Goal: Task Accomplishment & Management: Use online tool/utility

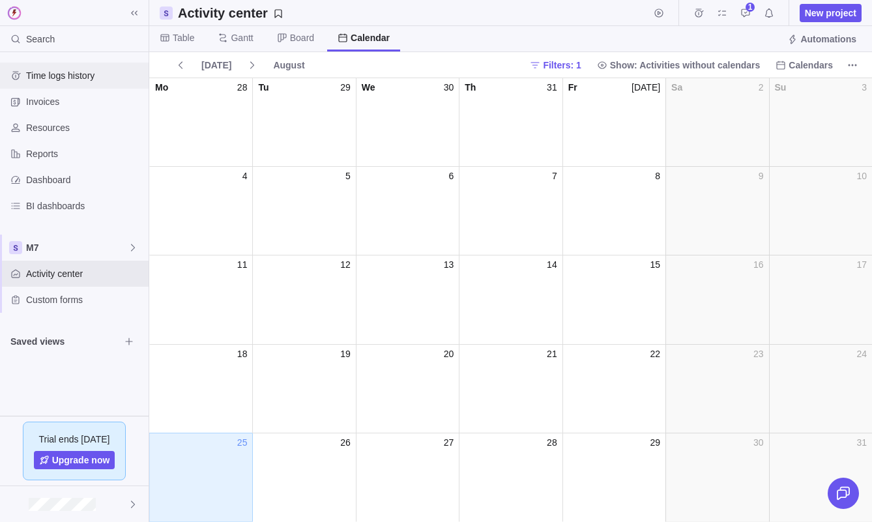
click at [68, 76] on span "Time logs history" at bounding box center [84, 75] width 117 height 13
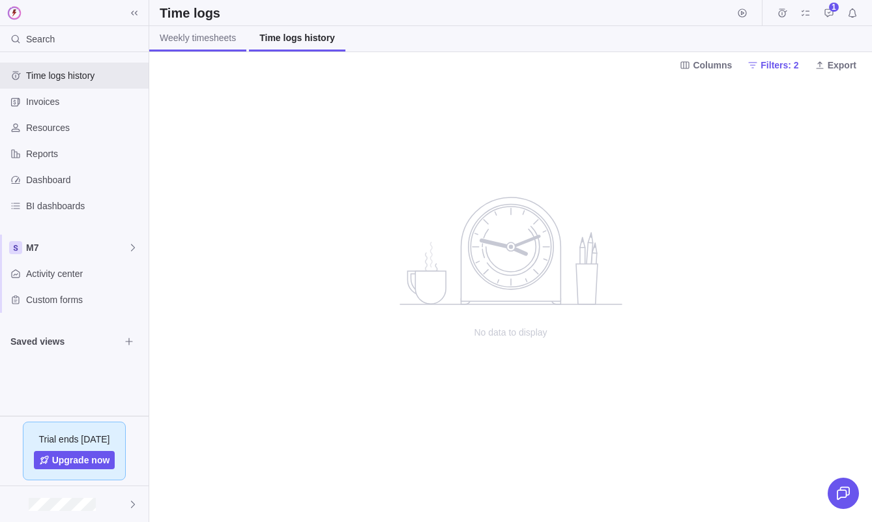
click at [213, 40] on span "Weekly timesheets" at bounding box center [198, 37] width 76 height 13
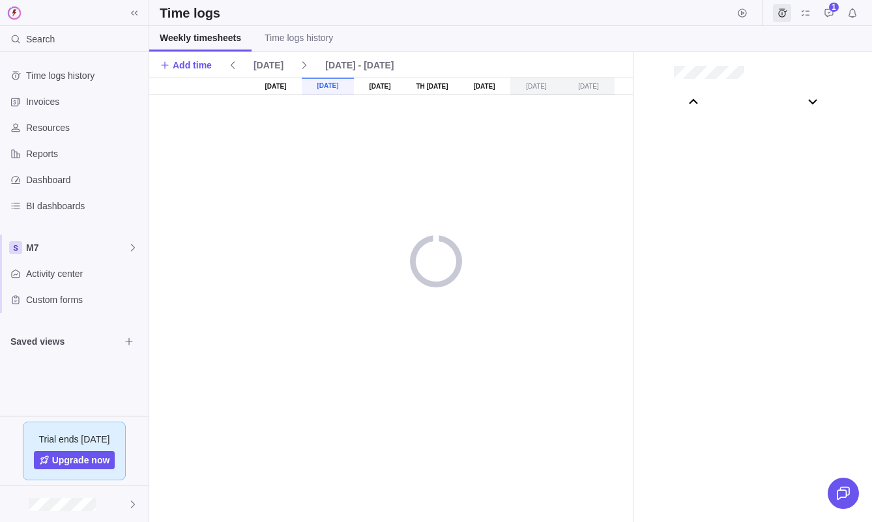
scroll to position [72533, 0]
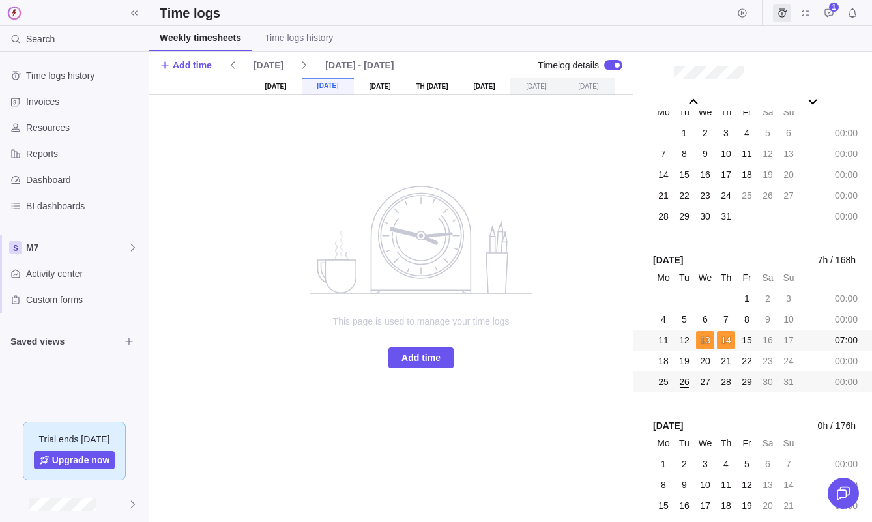
click at [722, 342] on span "14" at bounding box center [726, 340] width 10 height 13
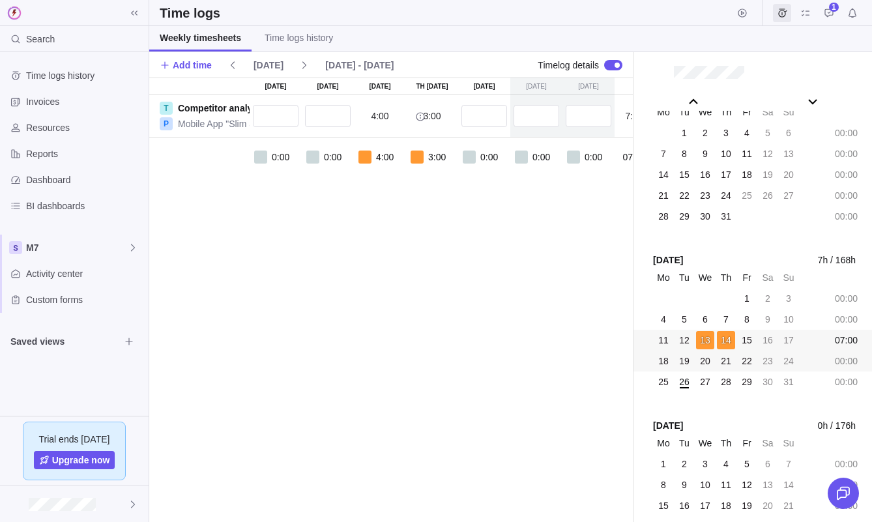
click at [722, 362] on span "21" at bounding box center [726, 361] width 10 height 13
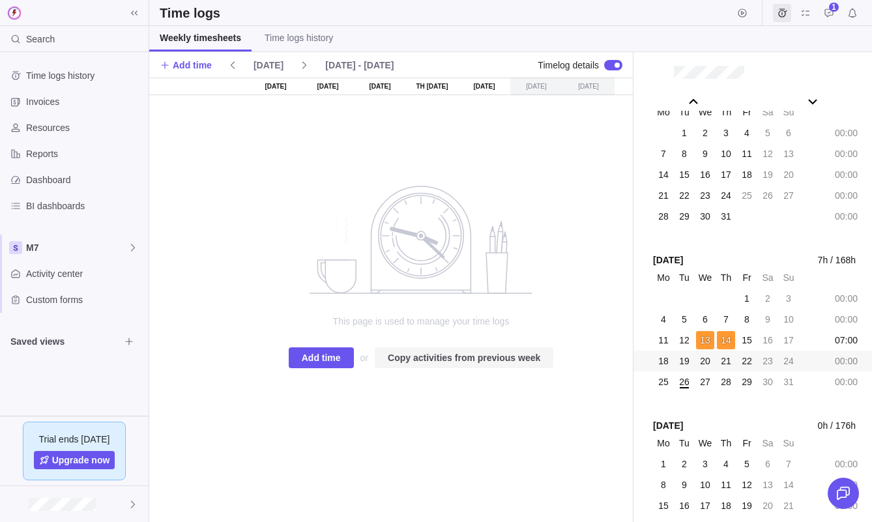
click at [505, 362] on span "Copy activities from previous week" at bounding box center [464, 358] width 153 height 16
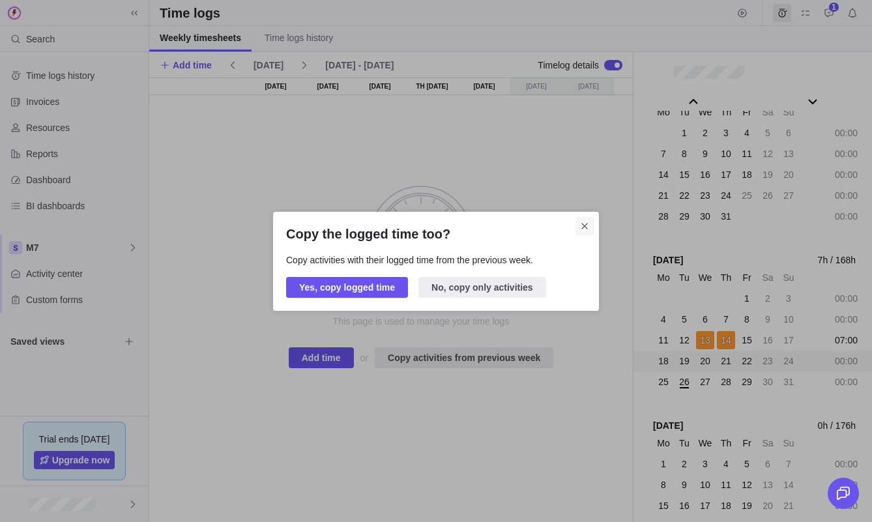
click at [589, 225] on icon "Close" at bounding box center [585, 226] width 10 height 10
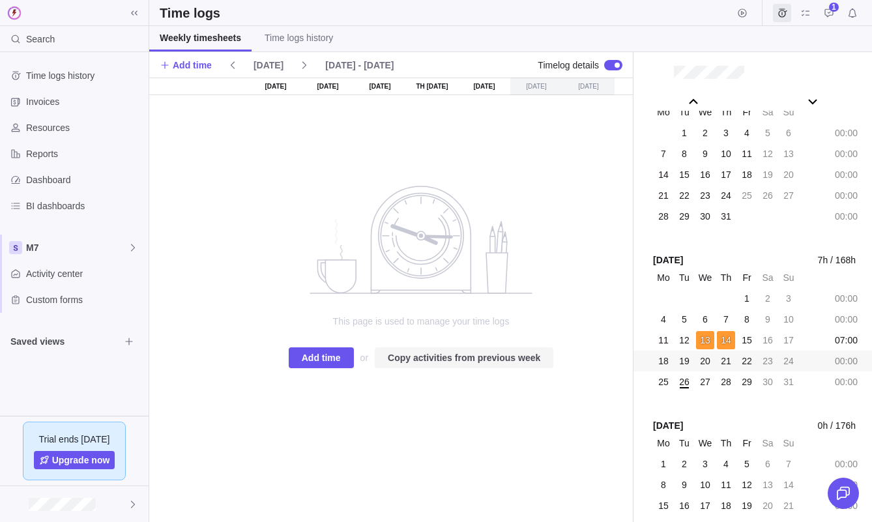
click at [420, 363] on span "Copy activities from previous week" at bounding box center [464, 358] width 153 height 16
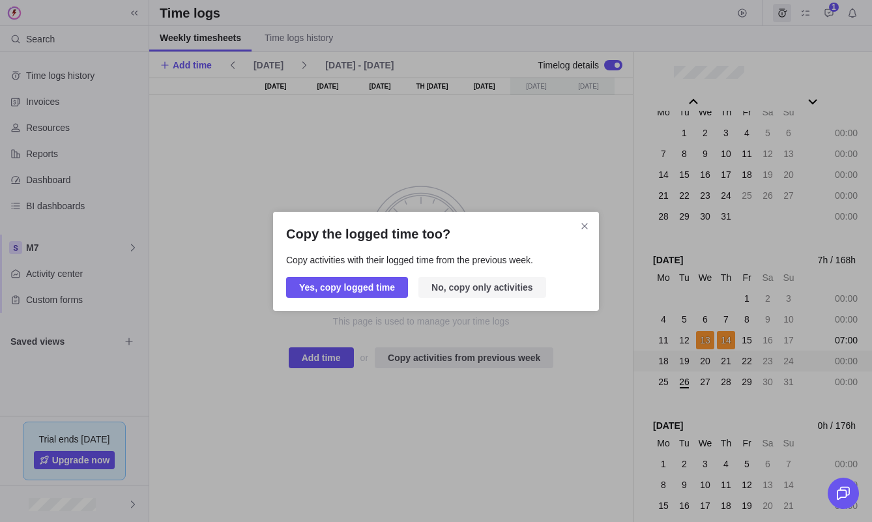
click at [515, 286] on span "No, copy only activities" at bounding box center [483, 288] width 102 height 16
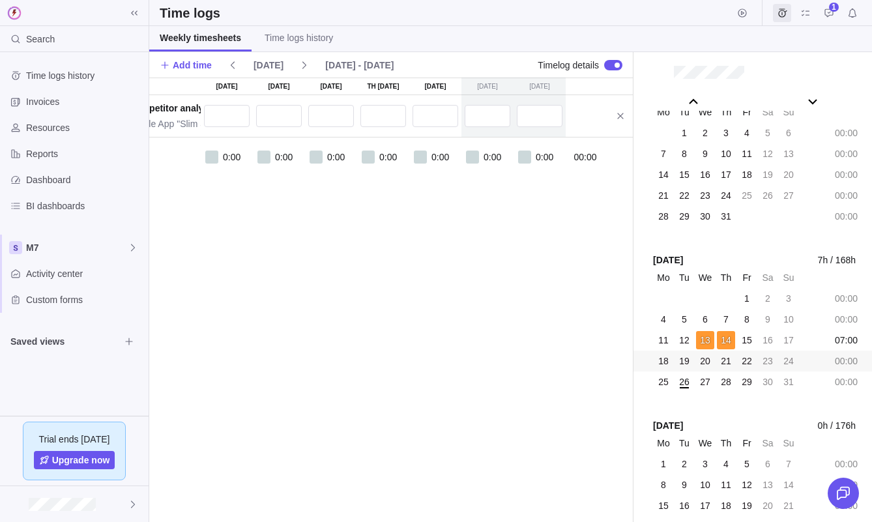
scroll to position [0, 60]
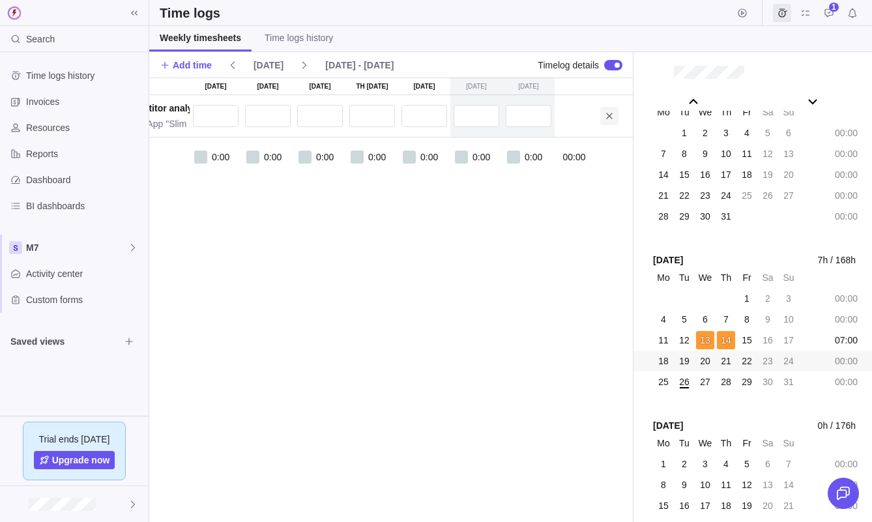
click at [606, 119] on icon at bounding box center [609, 116] width 10 height 10
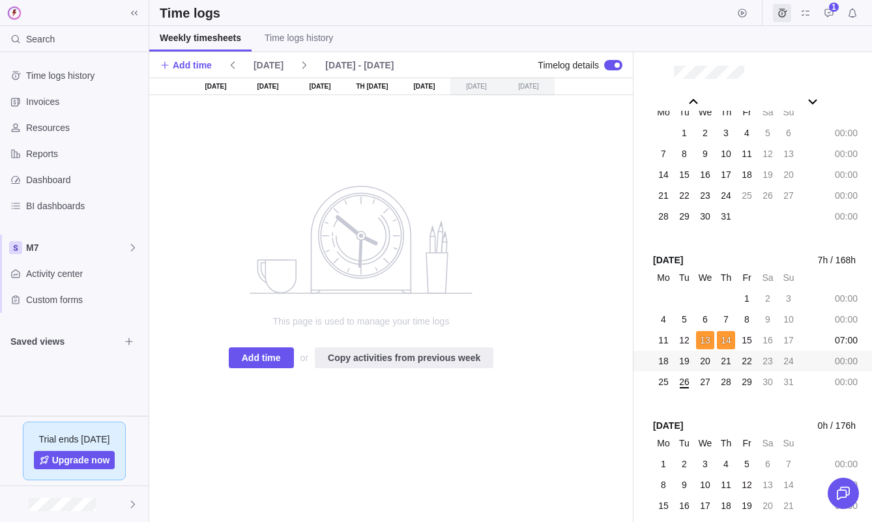
scroll to position [0, 35]
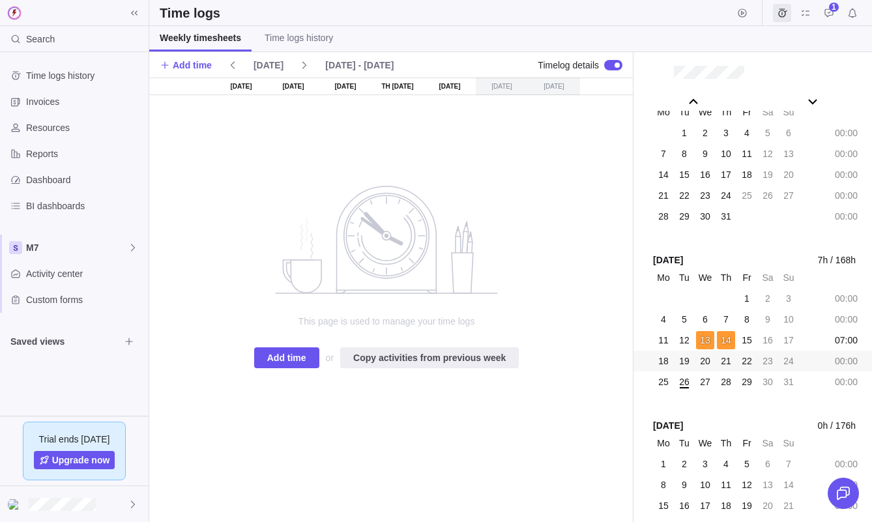
click at [610, 64] on div at bounding box center [613, 65] width 18 height 10
click at [610, 64] on div at bounding box center [609, 65] width 5 height 5
